Goal: Task Accomplishment & Management: Use online tool/utility

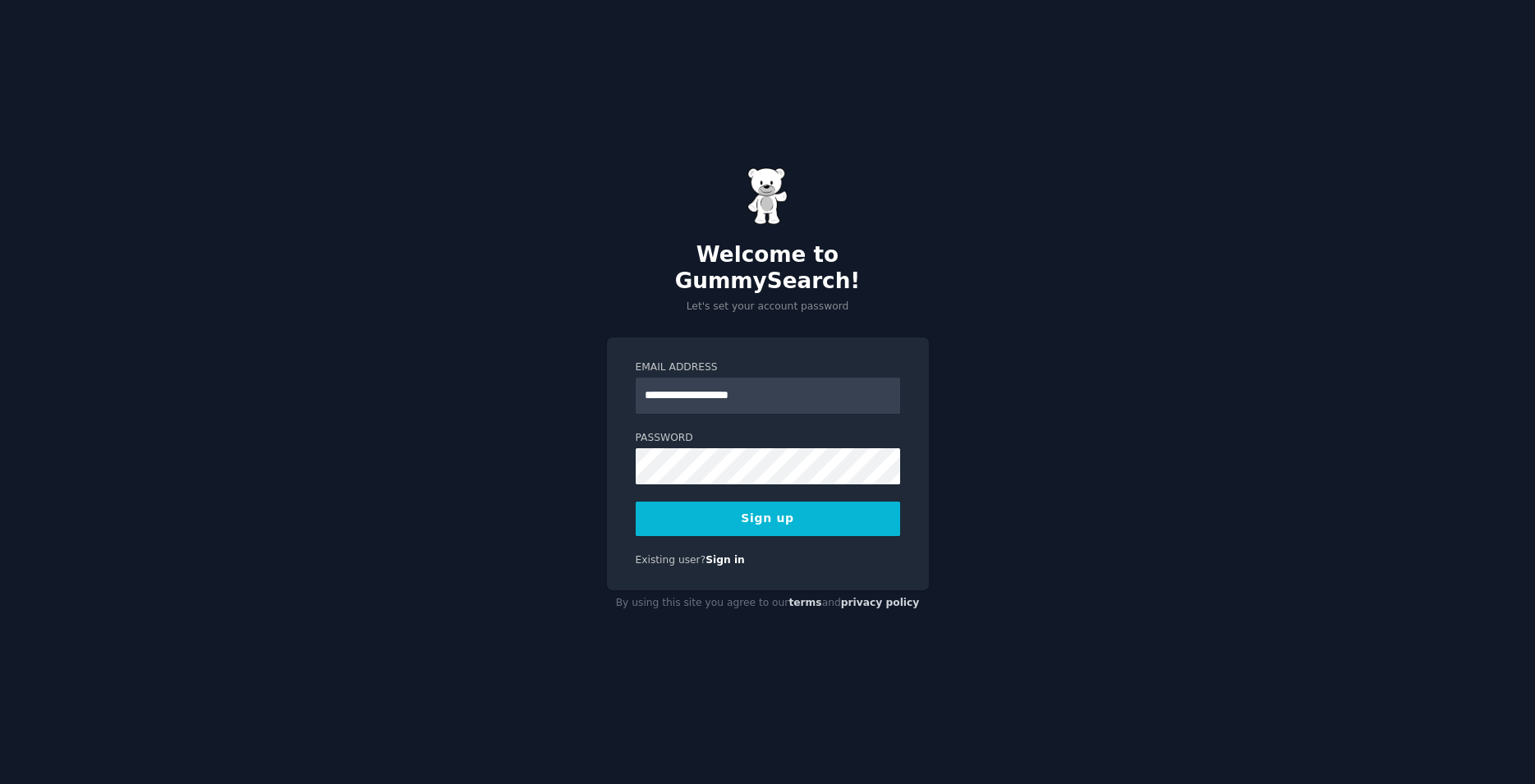
type input "**********"
click at [764, 512] on button "Sign up" at bounding box center [768, 518] width 264 height 34
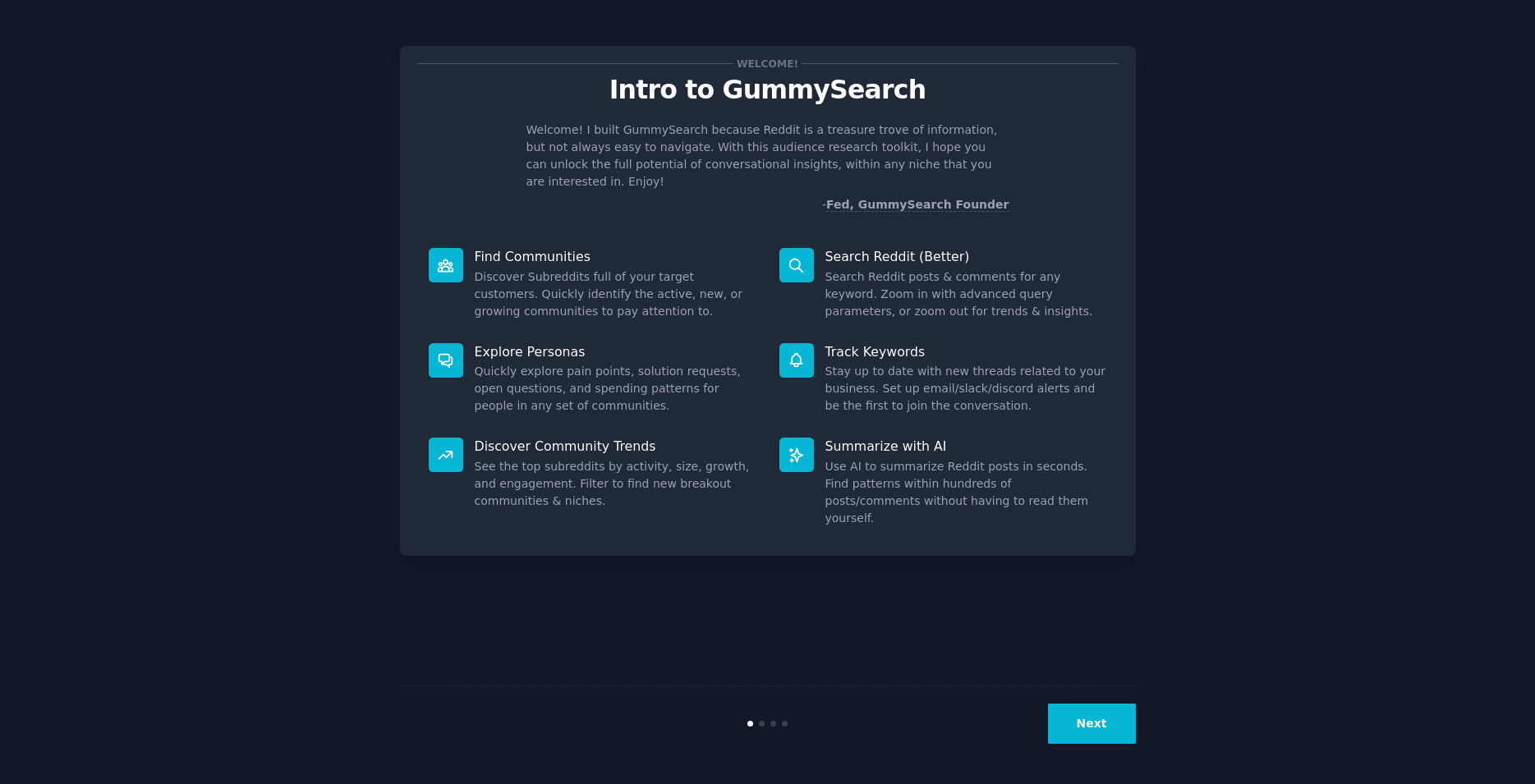
click at [1081, 725] on button "Next" at bounding box center [1092, 724] width 88 height 40
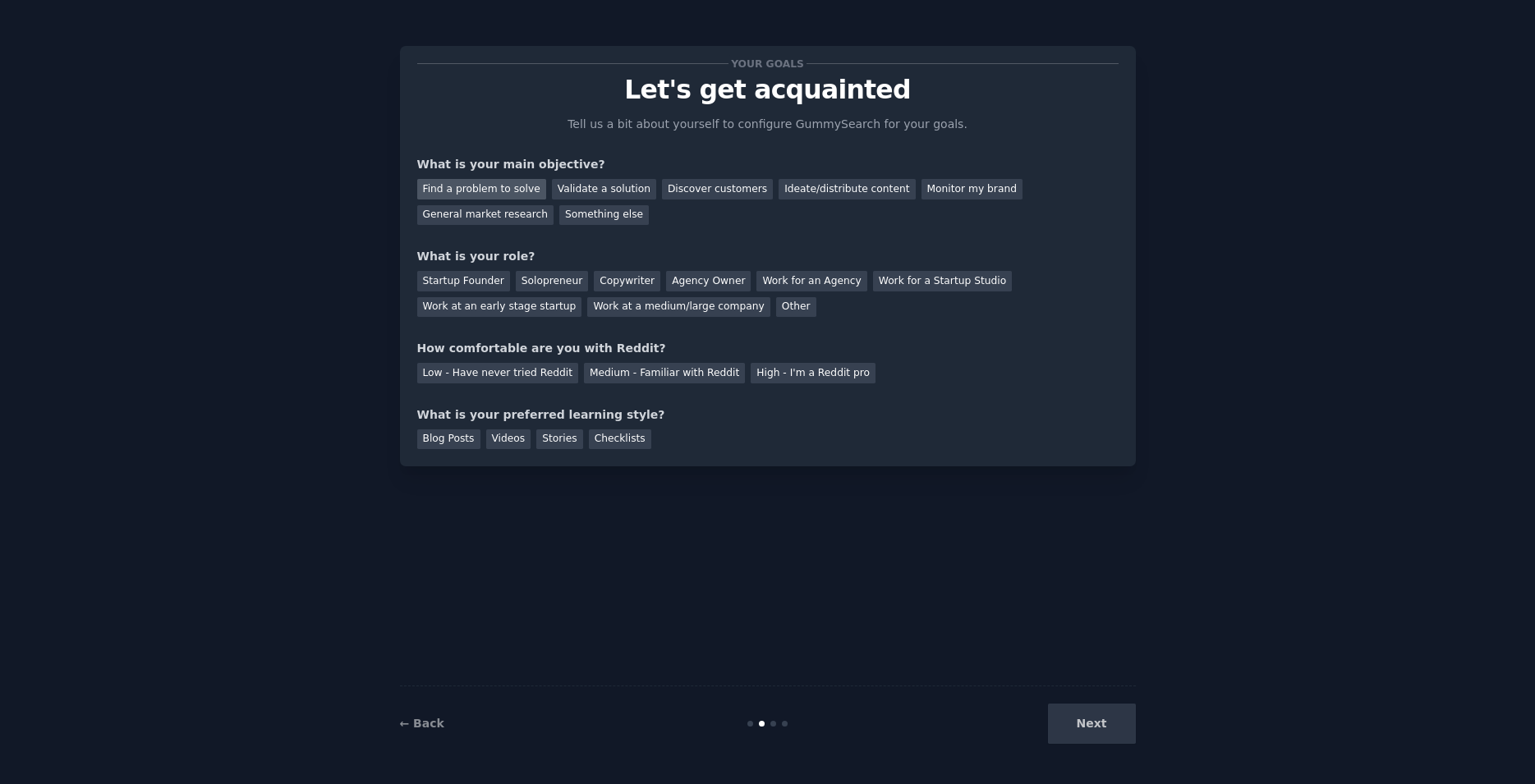
click at [494, 188] on div "Find a problem to solve" at bounding box center [482, 189] width 129 height 21
click at [448, 283] on div "Startup Founder" at bounding box center [463, 281] width 93 height 21
click at [508, 381] on div "Low - Have never tried Reddit" at bounding box center [497, 373] width 161 height 21
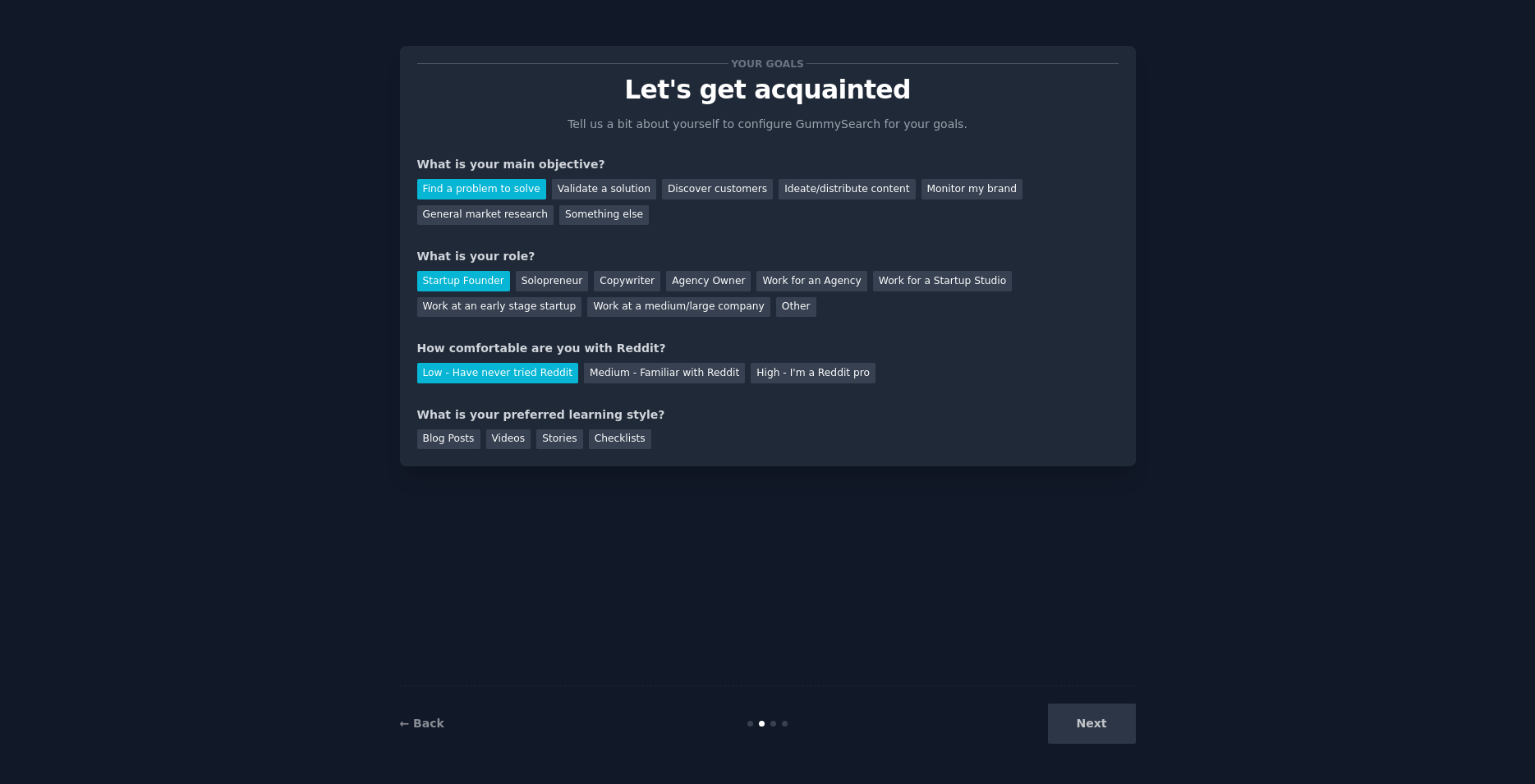
click at [1096, 728] on div "Next" at bounding box center [1013, 724] width 246 height 40
click at [609, 443] on div "Checklists" at bounding box center [620, 440] width 63 height 21
click at [1121, 735] on button "Next" at bounding box center [1092, 724] width 88 height 40
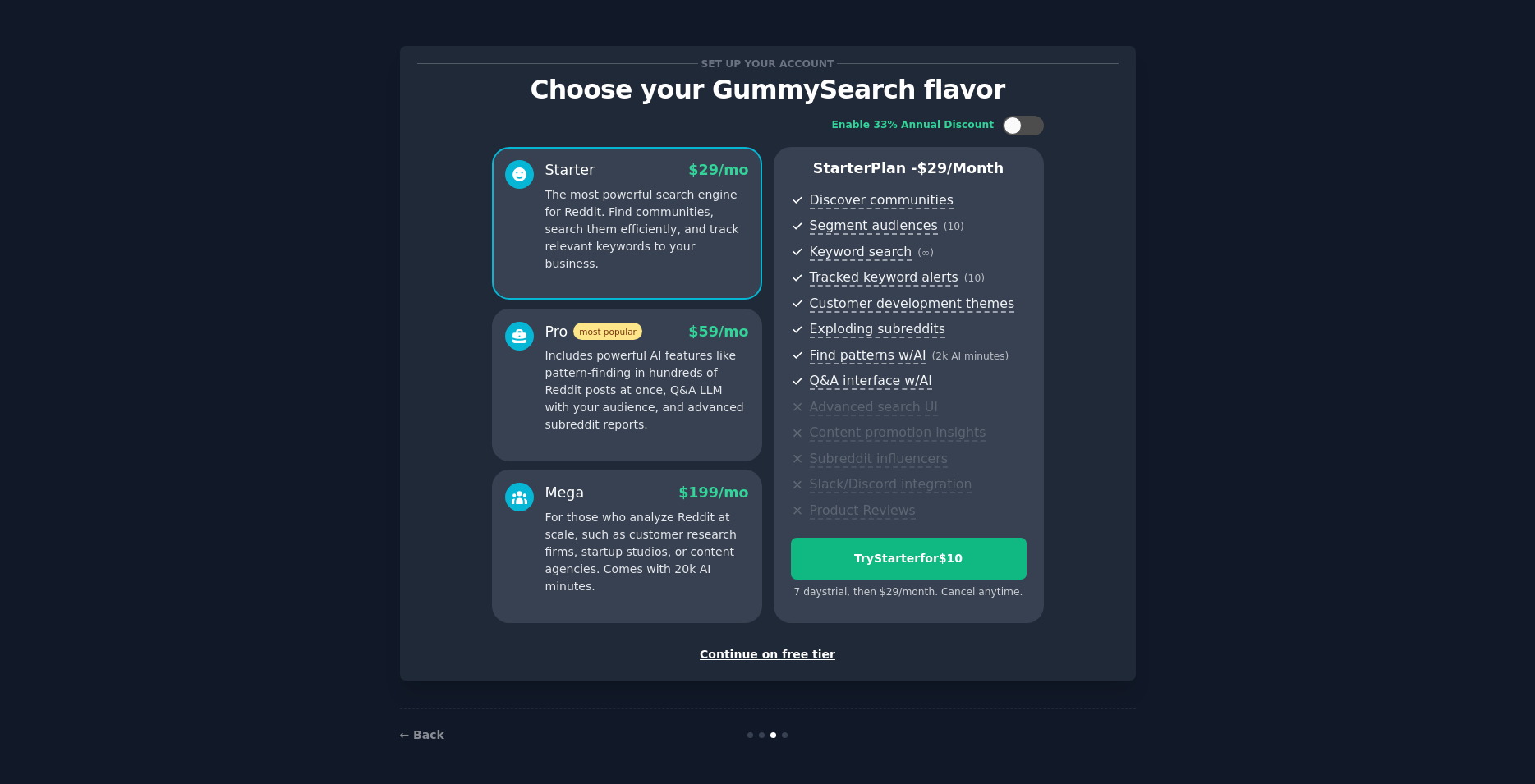
click at [785, 658] on div "Continue on free tier" at bounding box center [768, 654] width 701 height 18
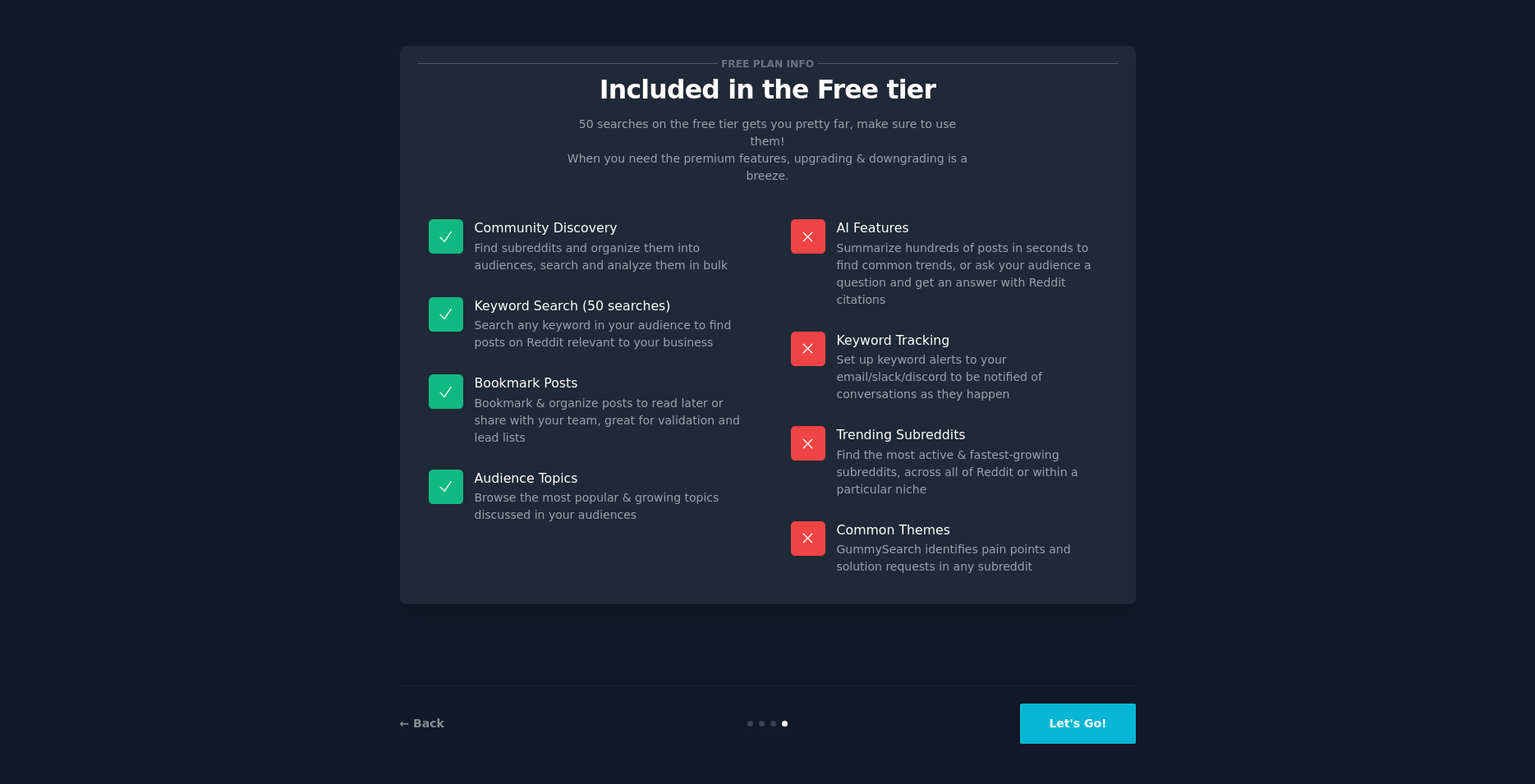
click at [1074, 726] on button "Let's Go!" at bounding box center [1078, 724] width 115 height 40
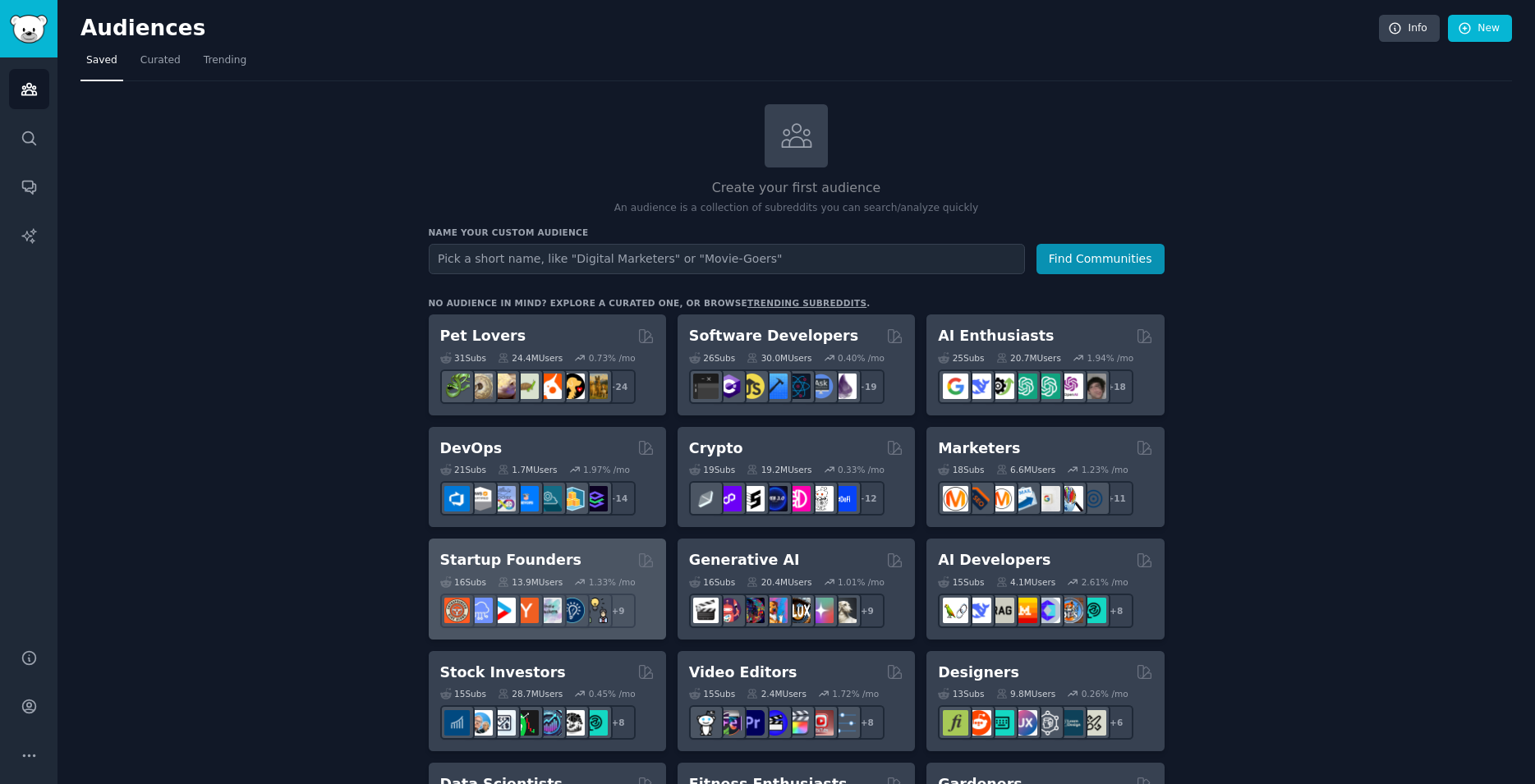
click at [523, 563] on h2 "Startup Founders" at bounding box center [511, 560] width 141 height 21
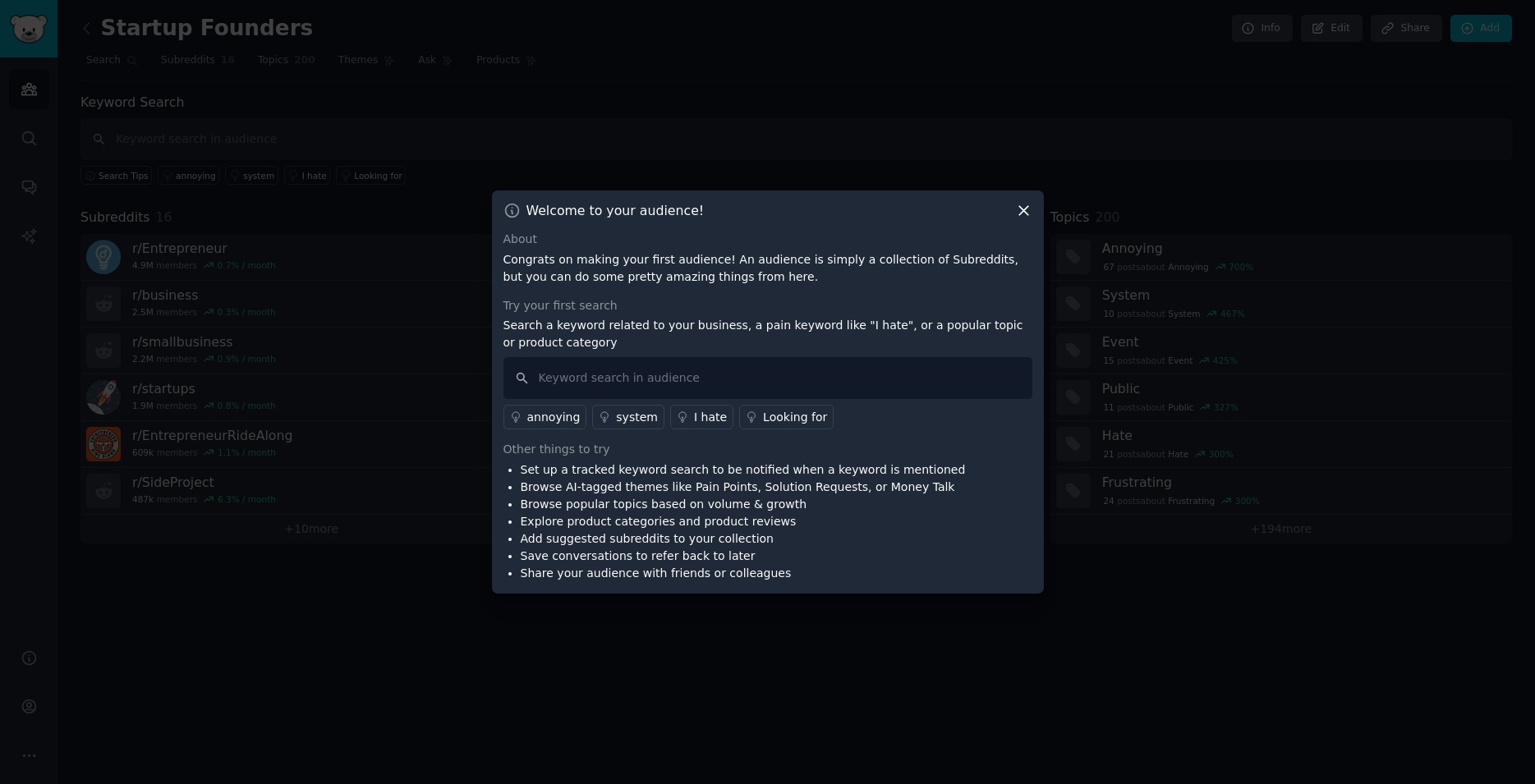
click at [1026, 208] on icon at bounding box center [1023, 211] width 9 height 9
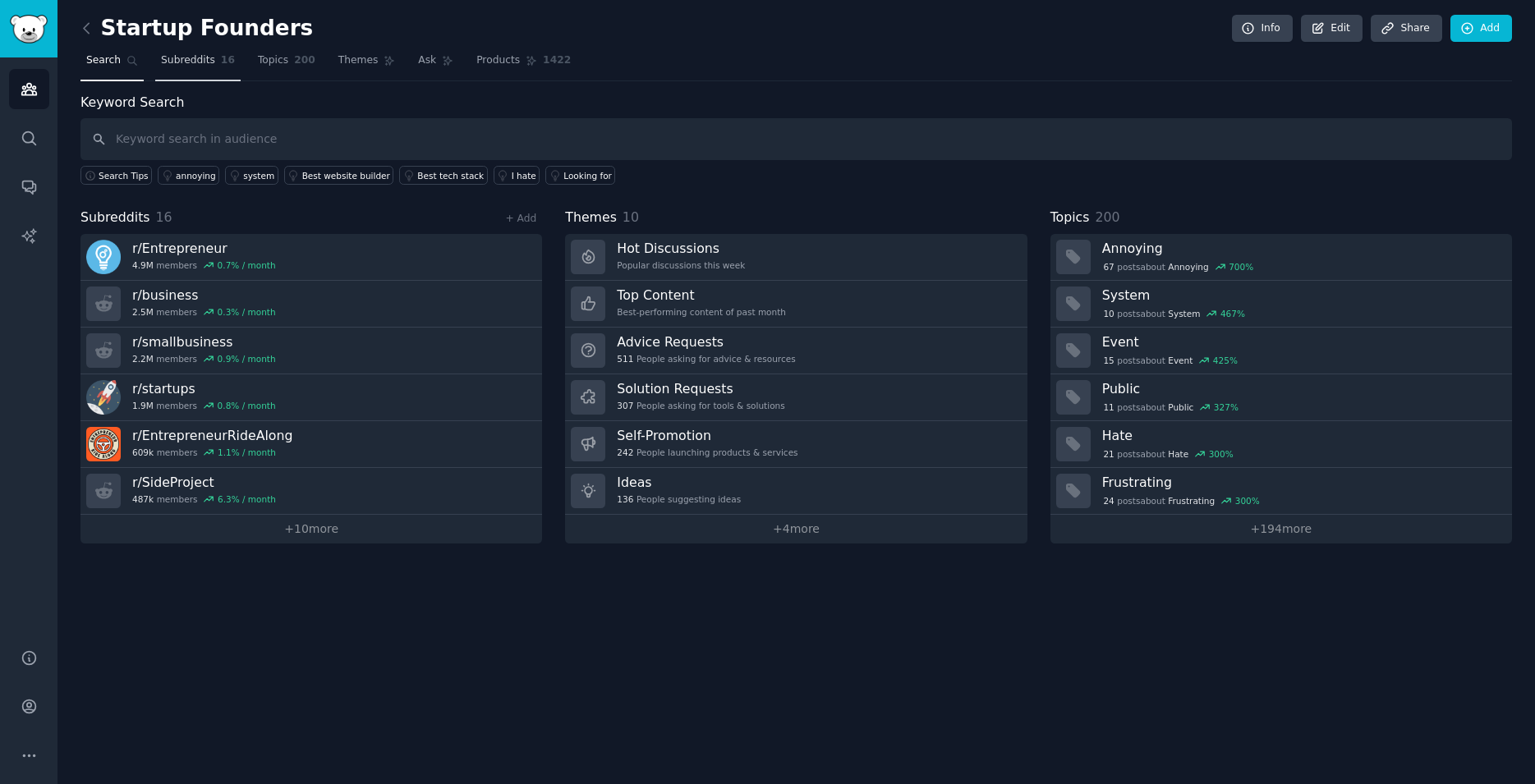
click at [196, 60] on span "Subreddits" at bounding box center [188, 61] width 54 height 15
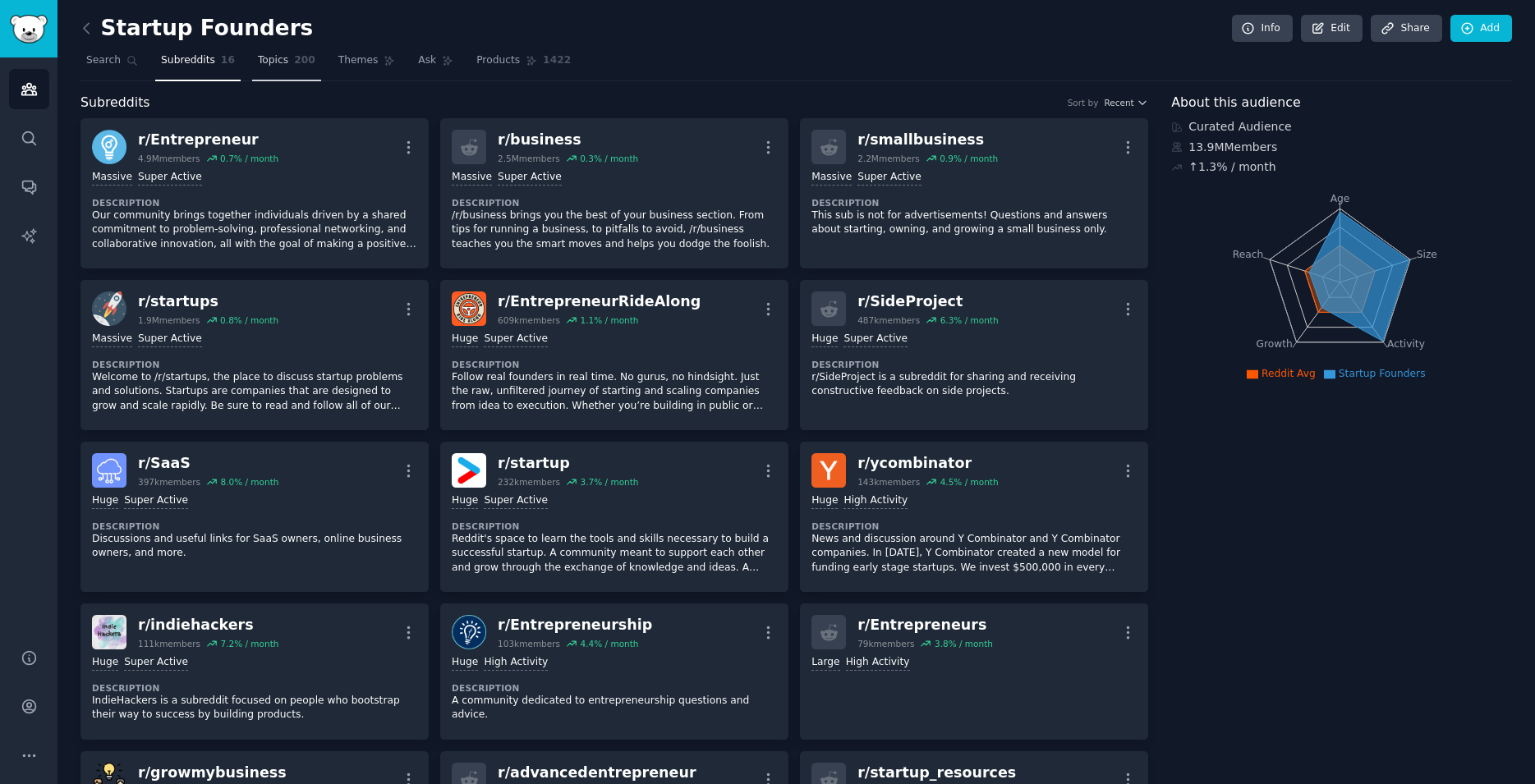
click at [294, 64] on span "200" at bounding box center [305, 61] width 22 height 15
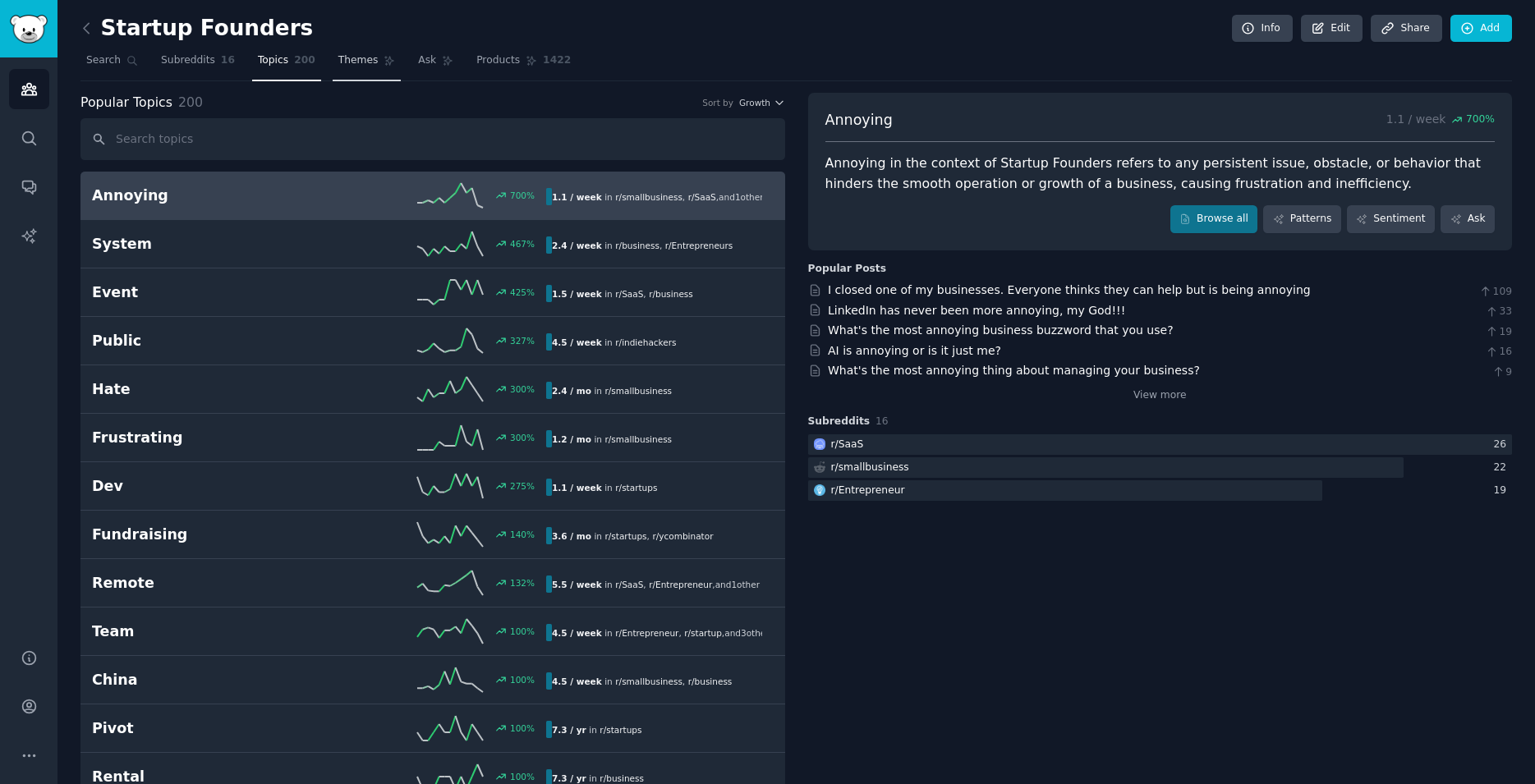
click at [353, 59] on link "Themes" at bounding box center [367, 64] width 69 height 33
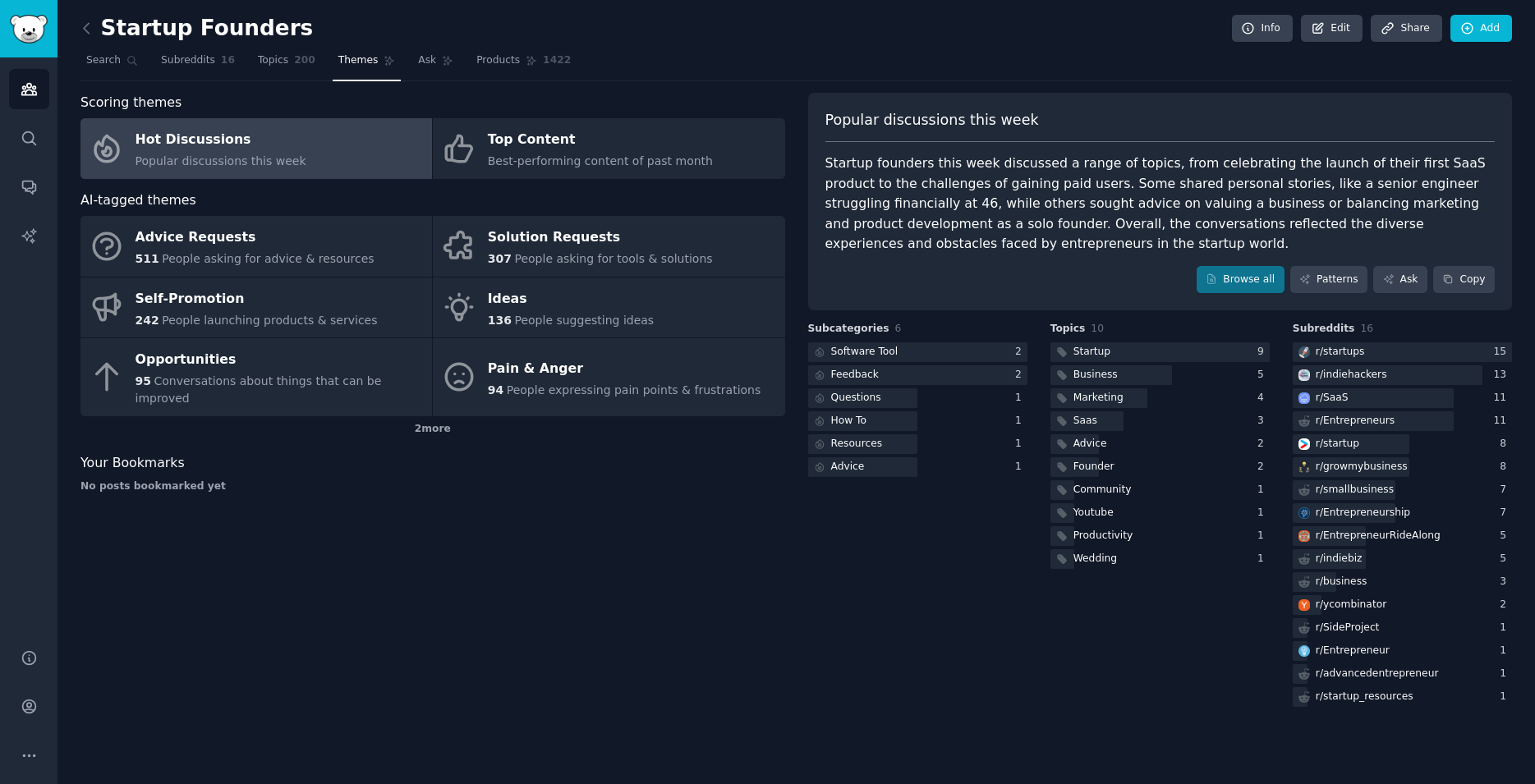
click at [265, 162] on span "Popular discussions this week" at bounding box center [221, 161] width 171 height 13
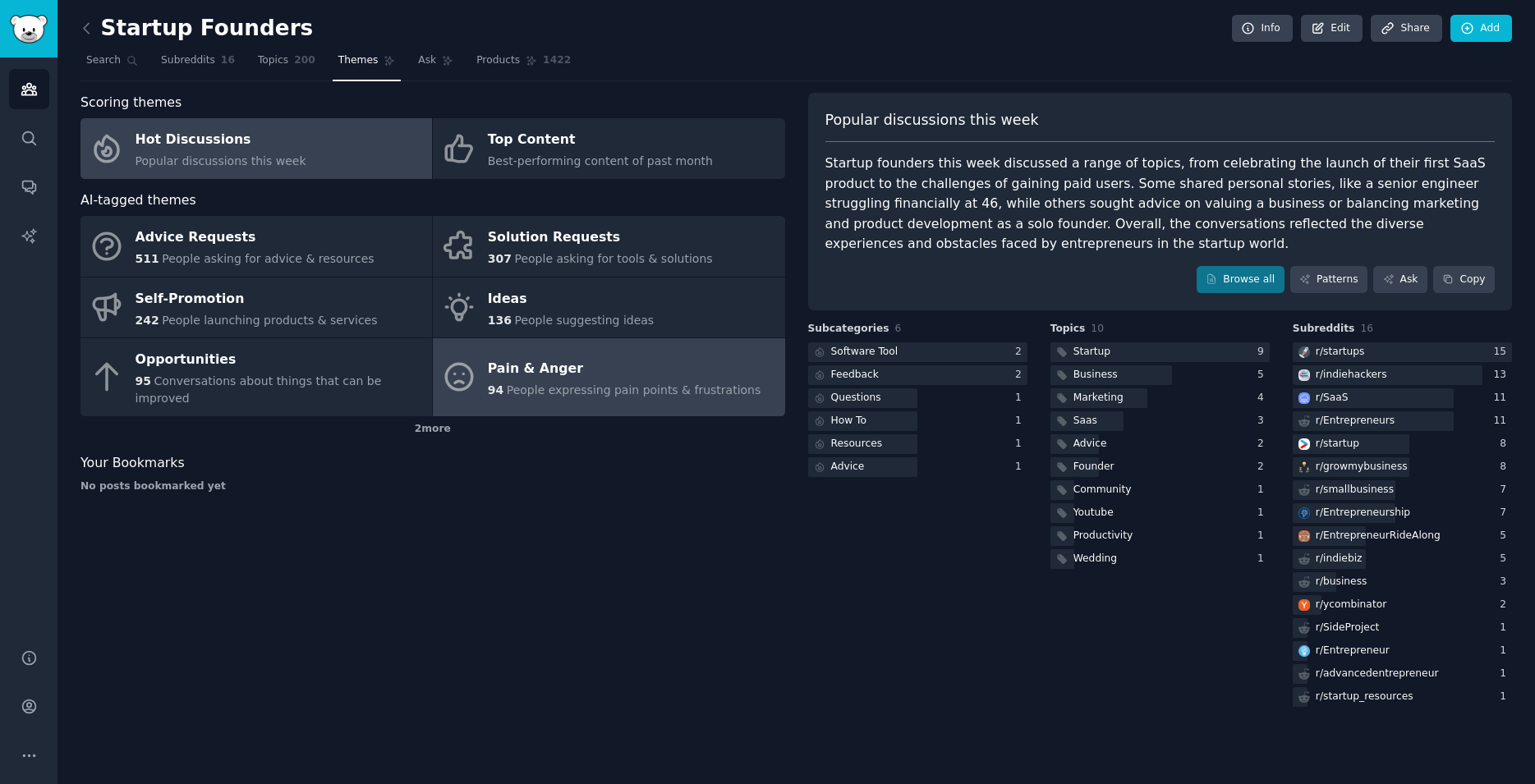
click at [589, 390] on link "Pain & Anger 94 People expressing pain points & frustrations" at bounding box center [609, 377] width 351 height 78
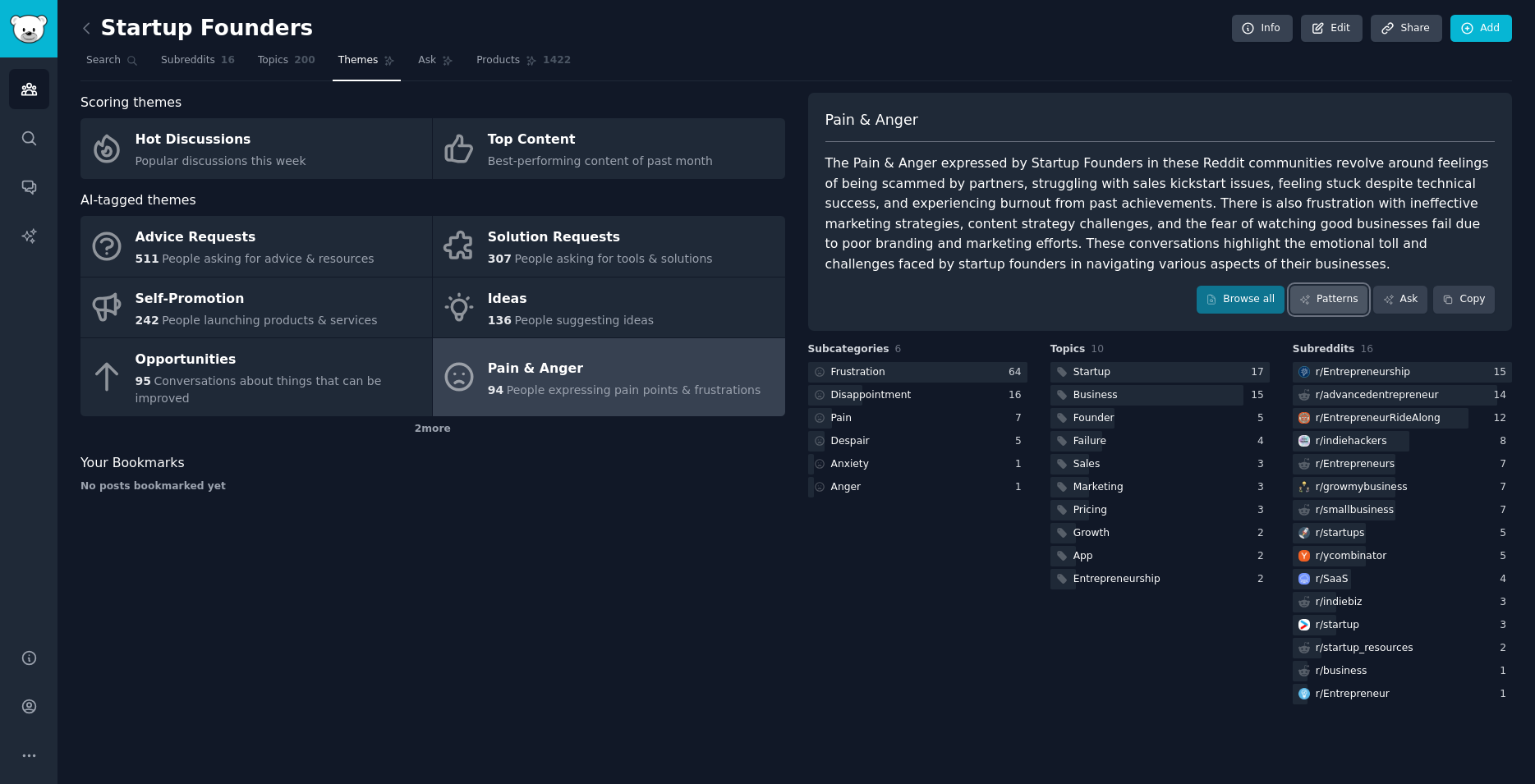
click at [1338, 296] on link "Patterns" at bounding box center [1328, 299] width 77 height 28
click at [1256, 297] on link "Browse all" at bounding box center [1240, 299] width 88 height 28
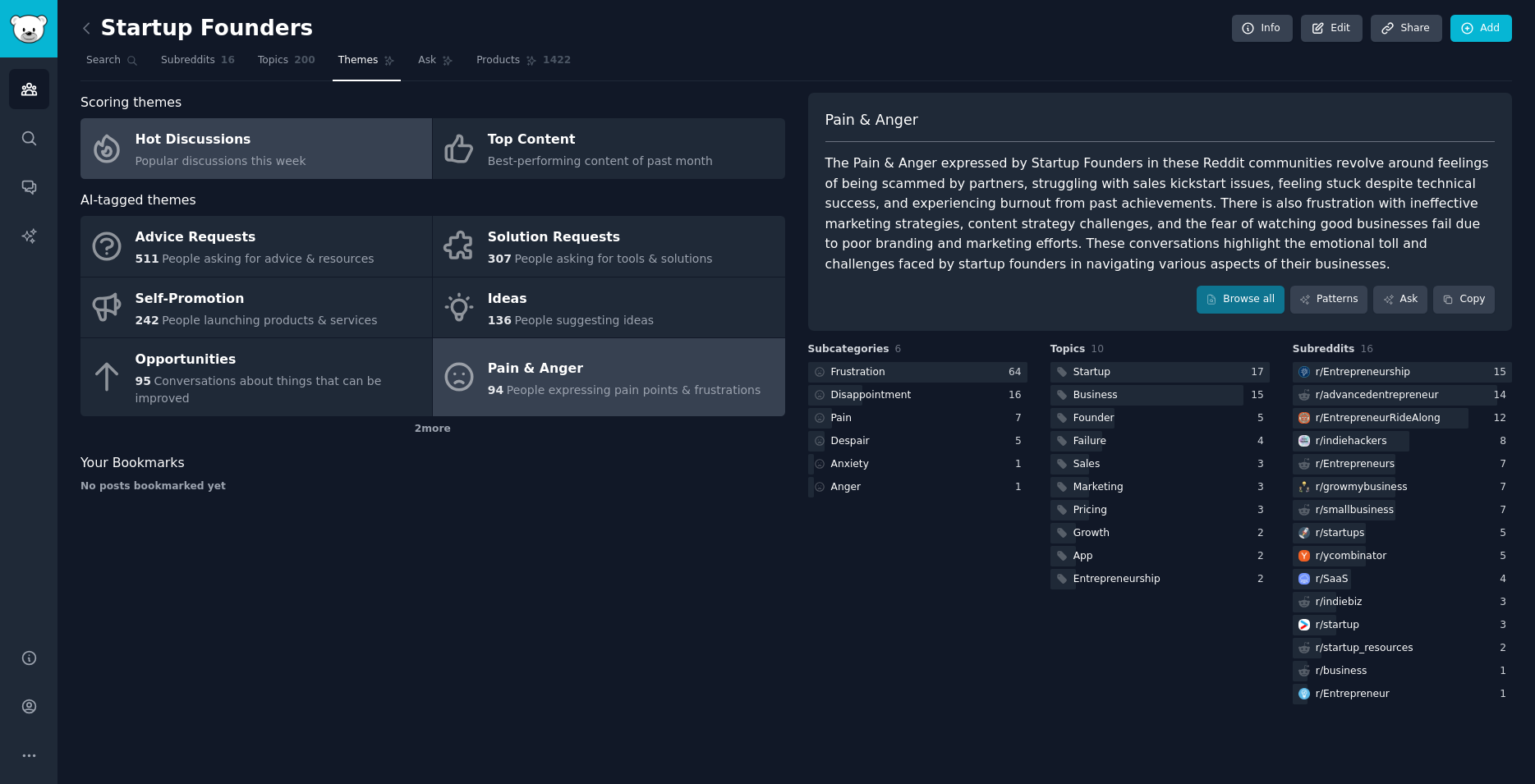
click at [265, 148] on div "Hot Discussions" at bounding box center [221, 140] width 171 height 26
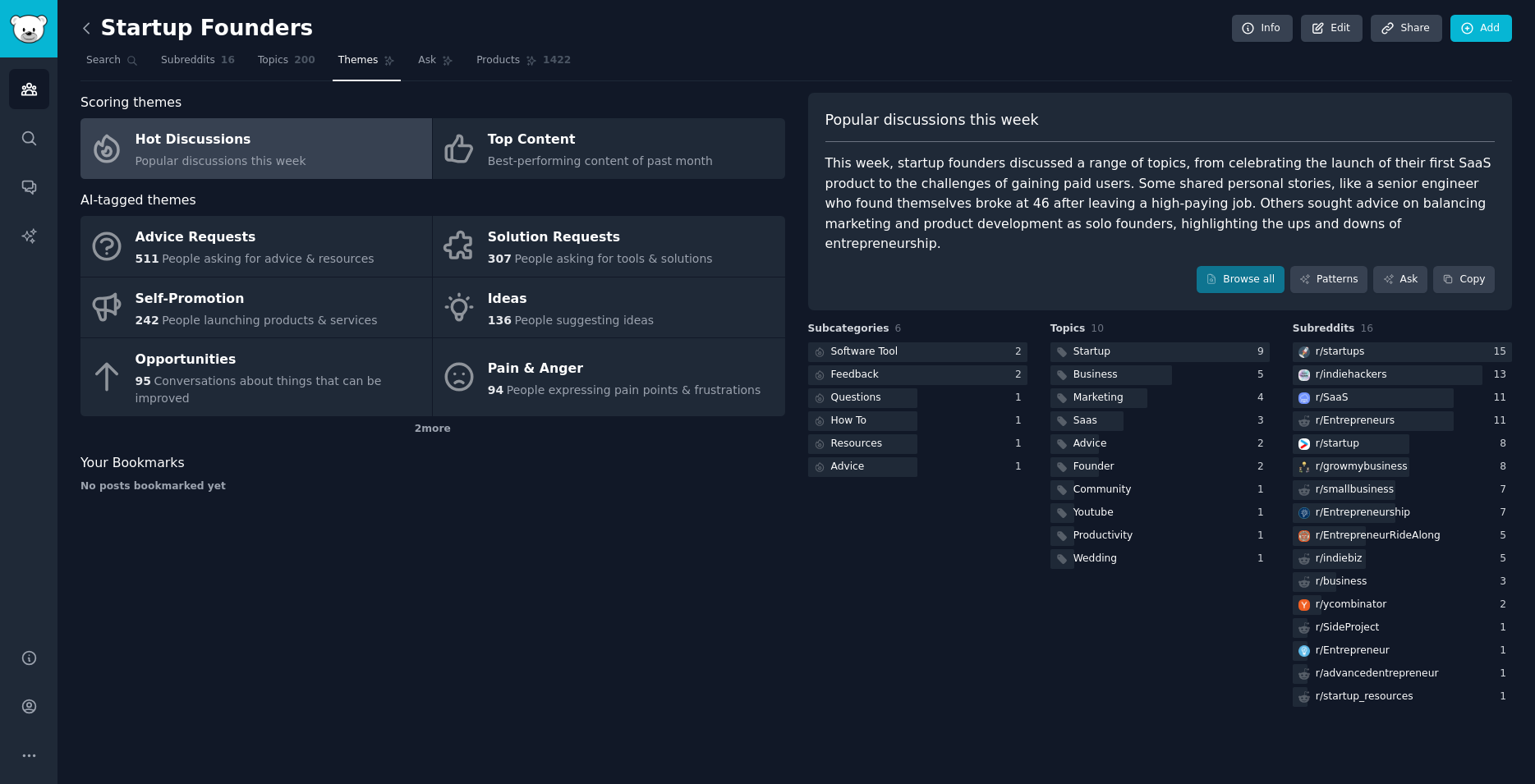
click at [93, 31] on icon at bounding box center [86, 28] width 18 height 18
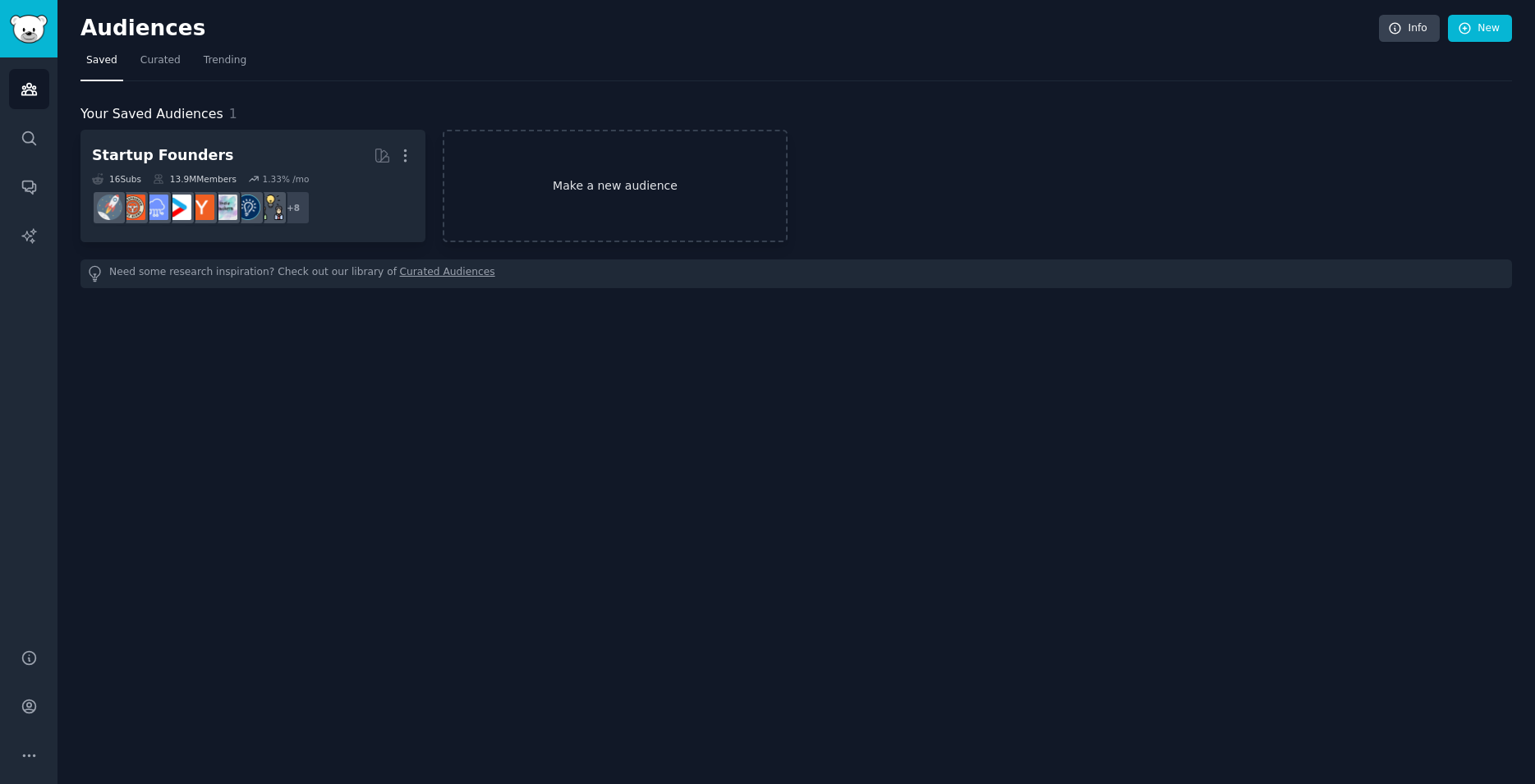
click at [618, 189] on link "Make a new audience" at bounding box center [615, 186] width 345 height 113
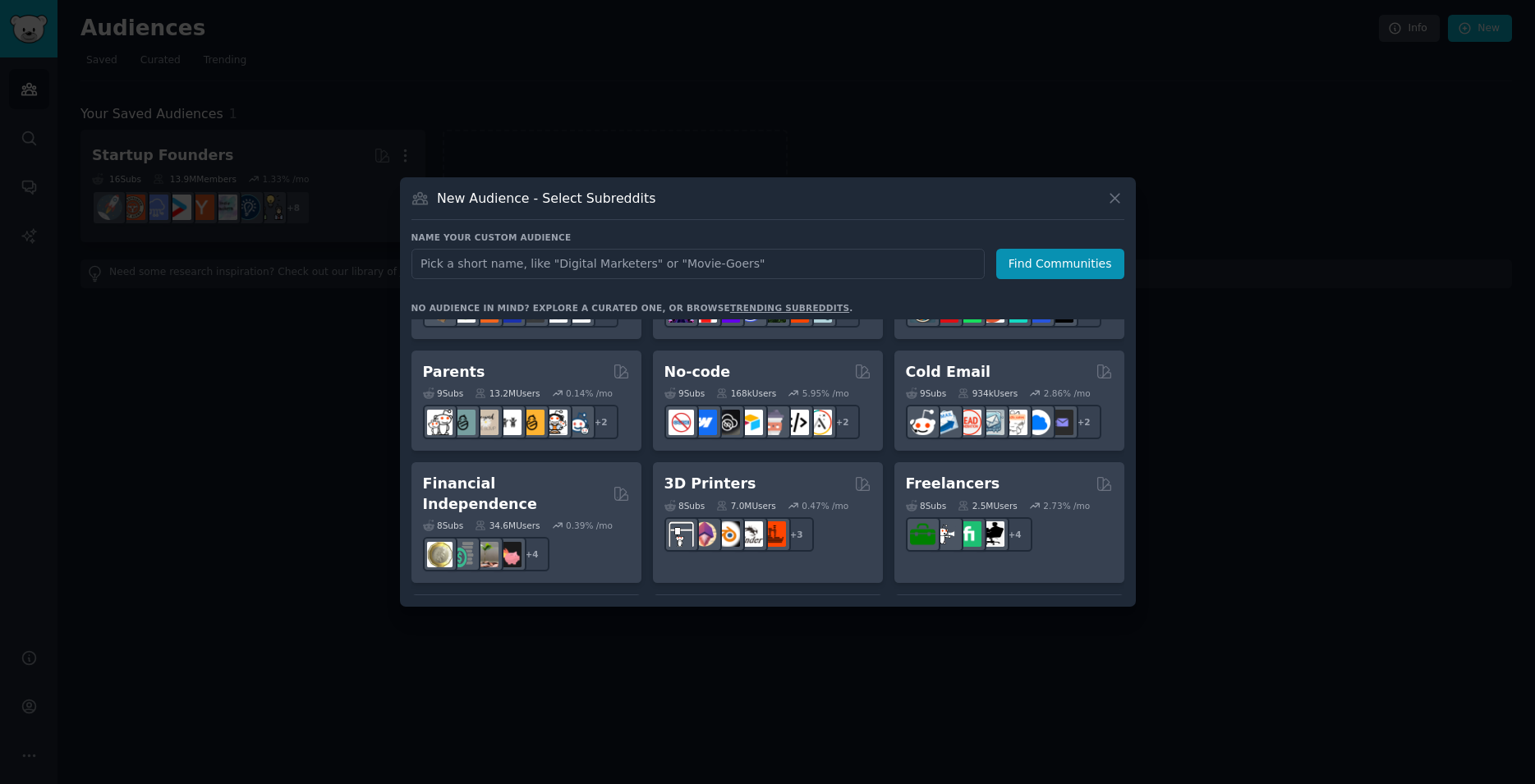
scroll to position [720, 0]
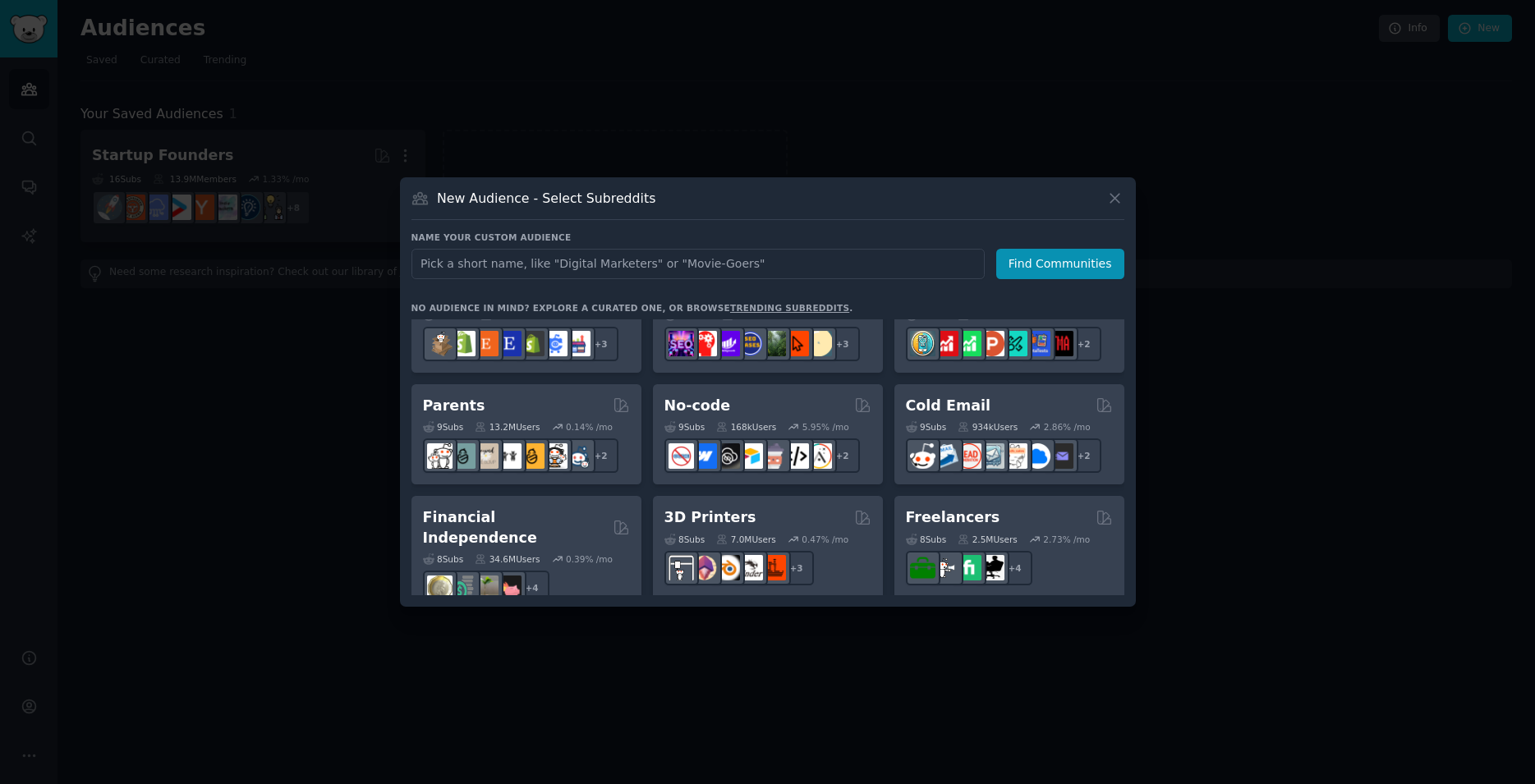
click at [645, 266] on input "text" at bounding box center [698, 264] width 574 height 30
type input "P"
type input "T"
type input "Parental"
click button "Find Communities" at bounding box center [1060, 264] width 128 height 30
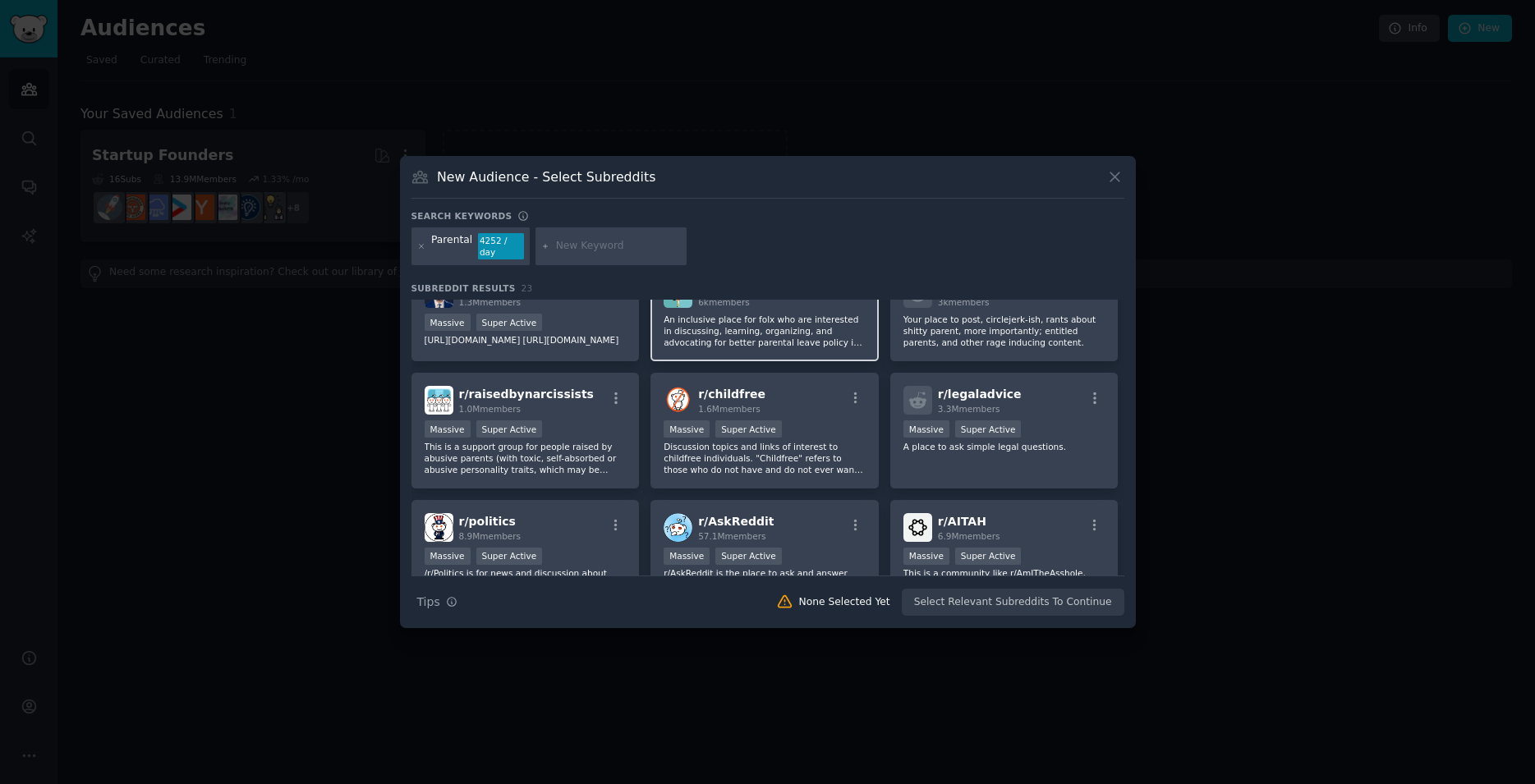
scroll to position [187, 0]
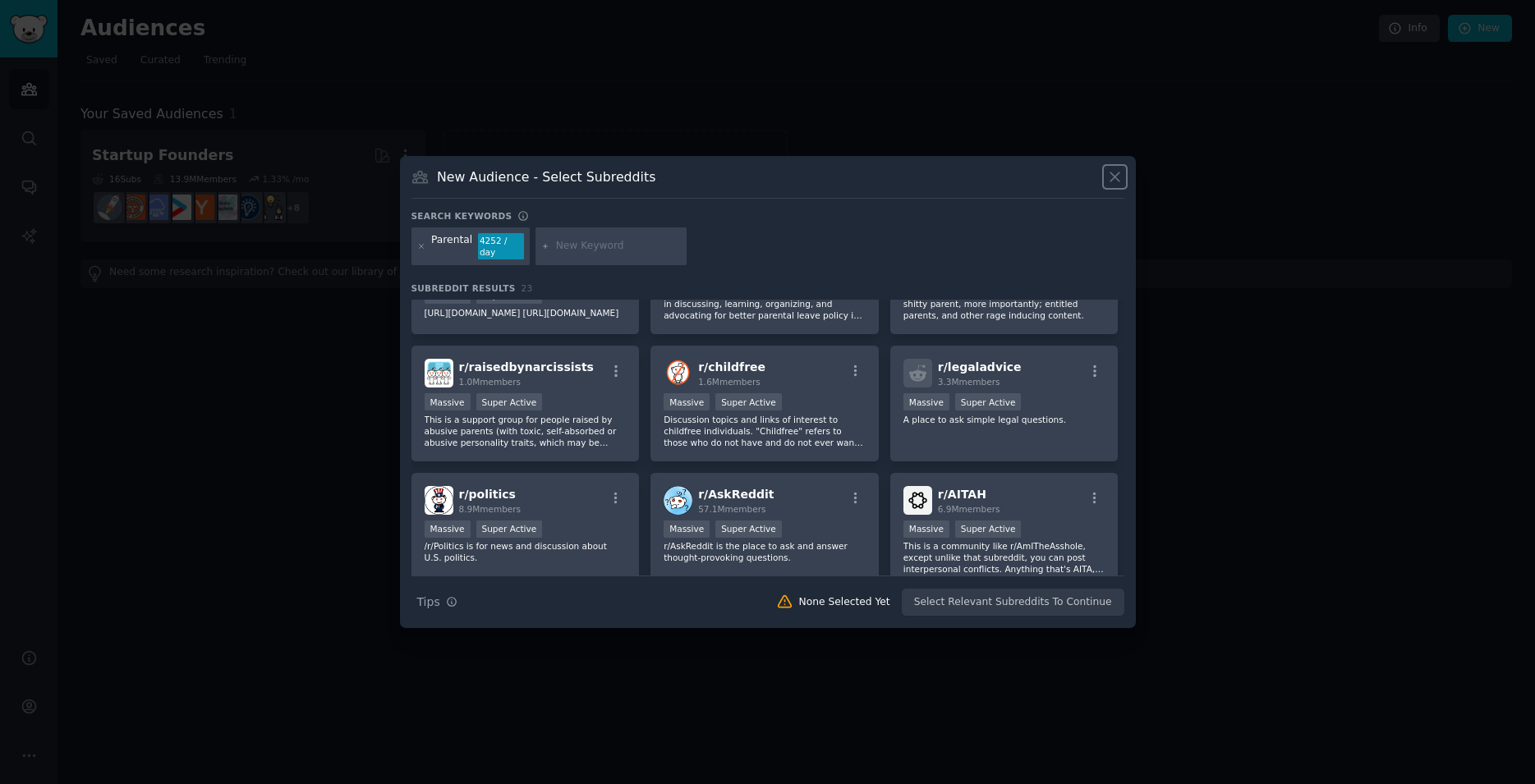
click at [1112, 184] on icon at bounding box center [1114, 176] width 18 height 18
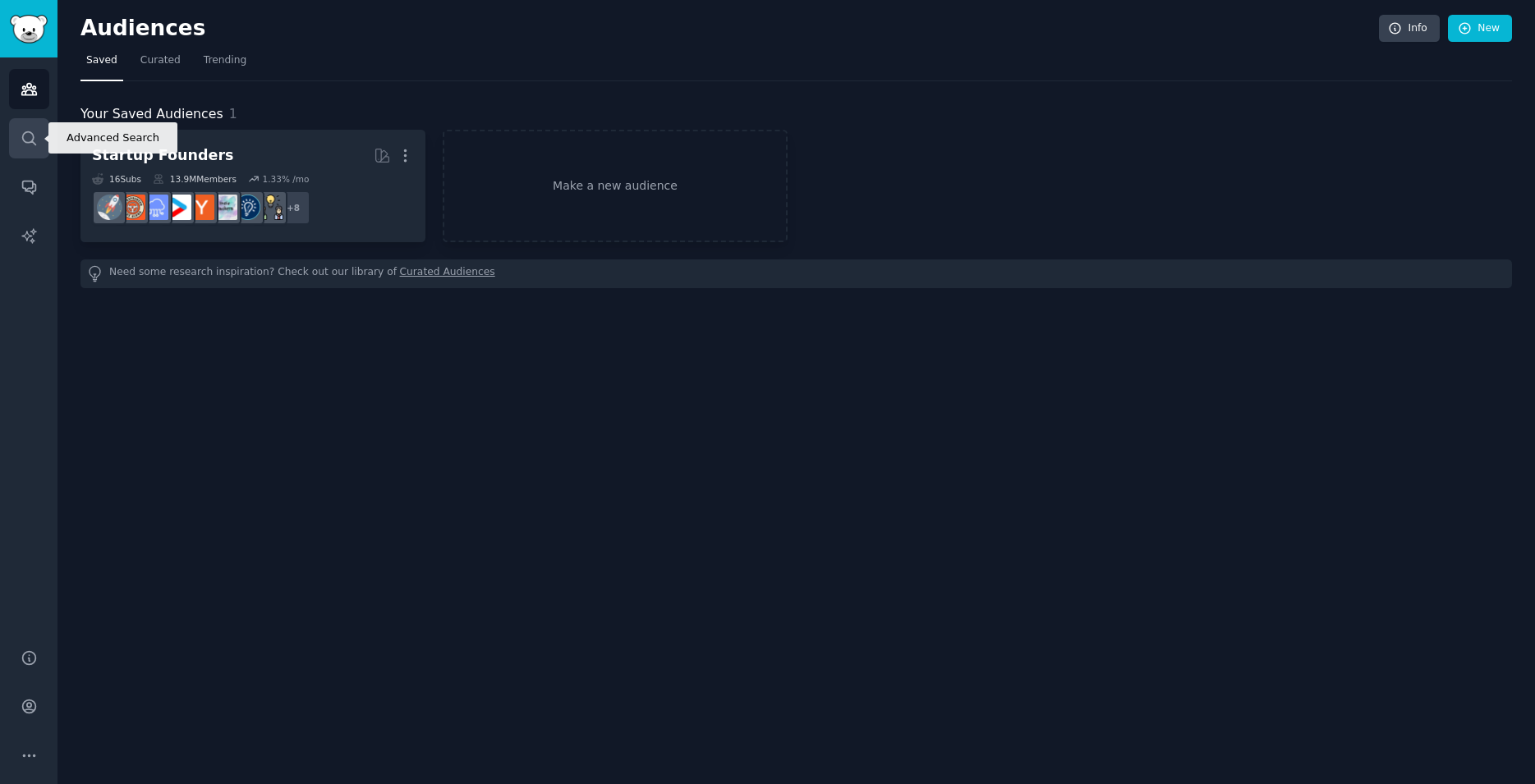
click at [22, 136] on icon "Sidebar" at bounding box center [29, 138] width 18 height 18
